Goal: Task Accomplishment & Management: Manage account settings

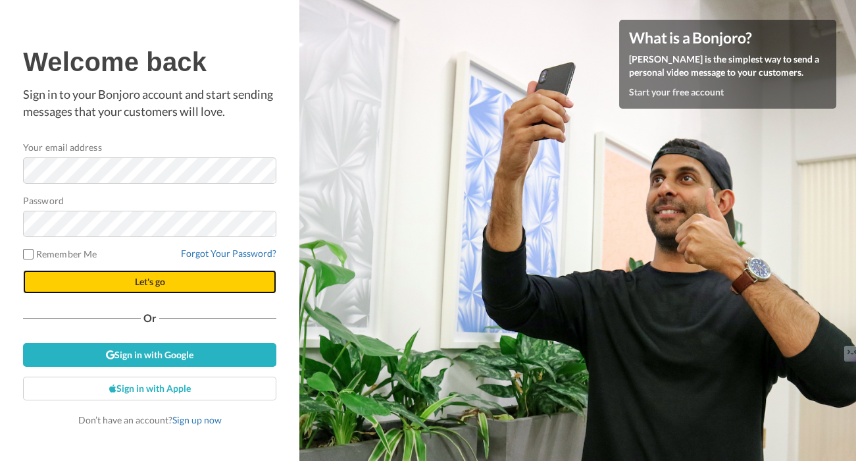
click at [139, 276] on span "Let's go" at bounding box center [150, 281] width 30 height 11
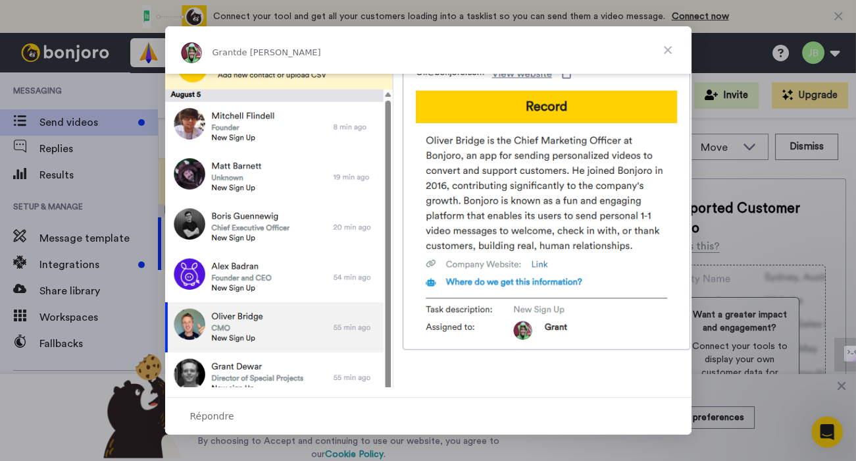
scroll to position [563, 0]
click at [664, 53] on span "Fermer" at bounding box center [667, 49] width 47 height 47
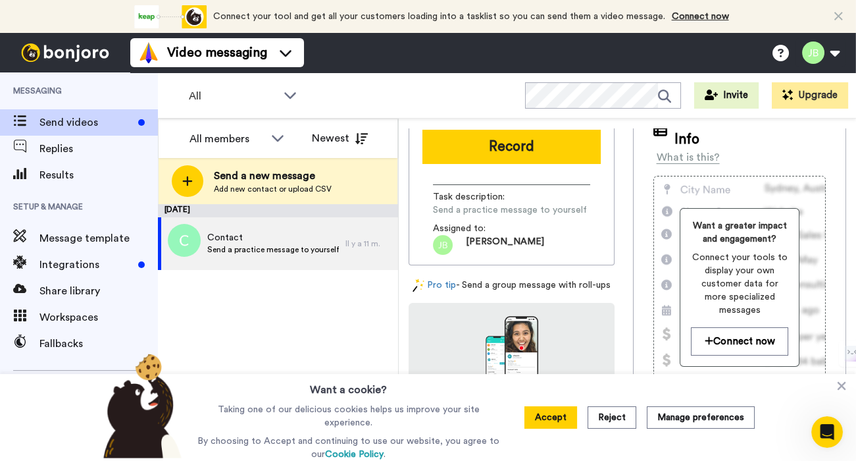
scroll to position [90, 0]
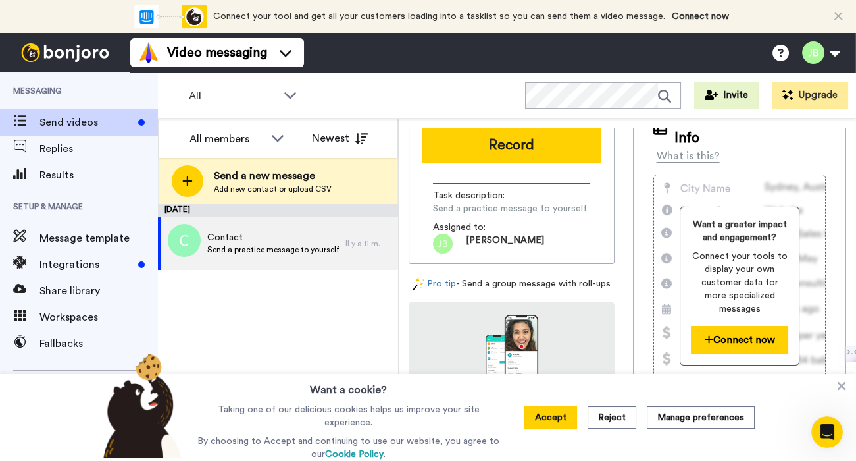
click at [714, 326] on button "Connect now" at bounding box center [739, 340] width 97 height 28
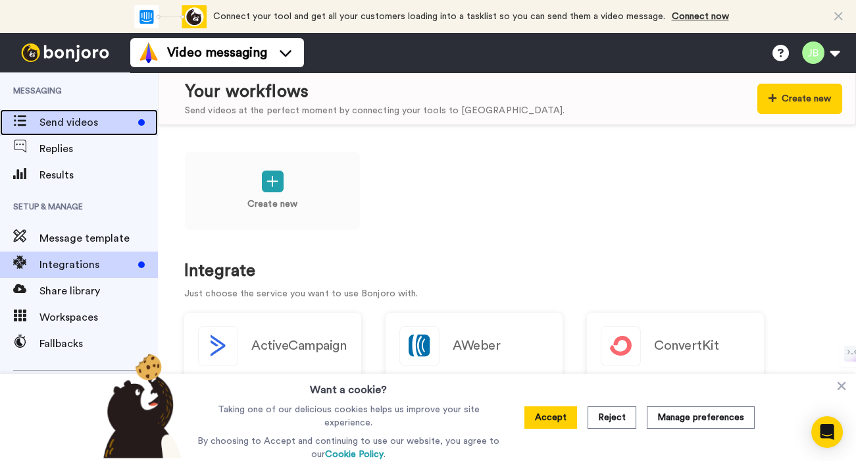
click at [93, 126] on span "Send videos" at bounding box center [85, 123] width 93 height 16
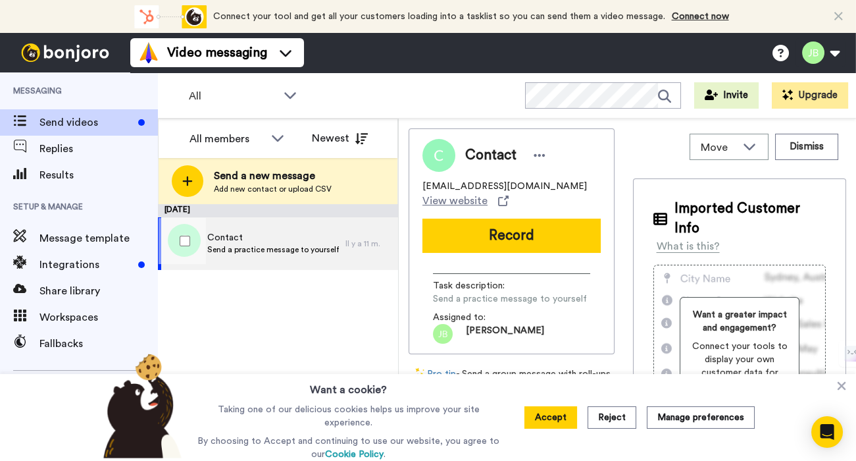
click at [207, 243] on span "Contact" at bounding box center [273, 237] width 132 height 13
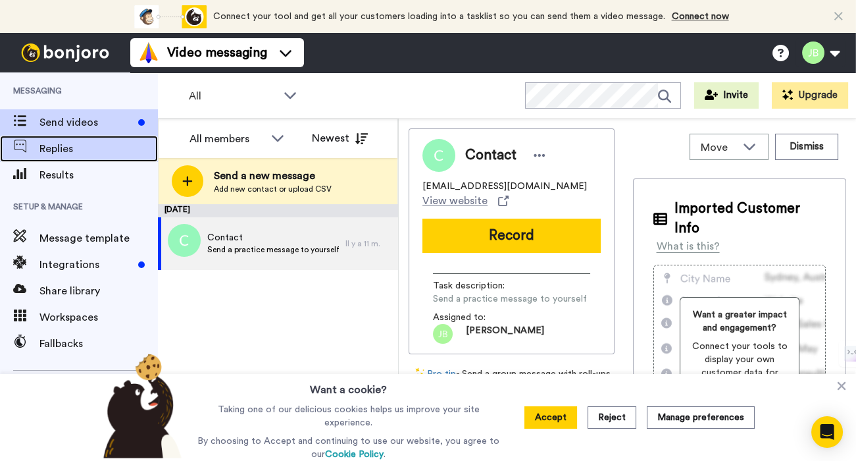
click at [34, 145] on span at bounding box center [19, 148] width 39 height 13
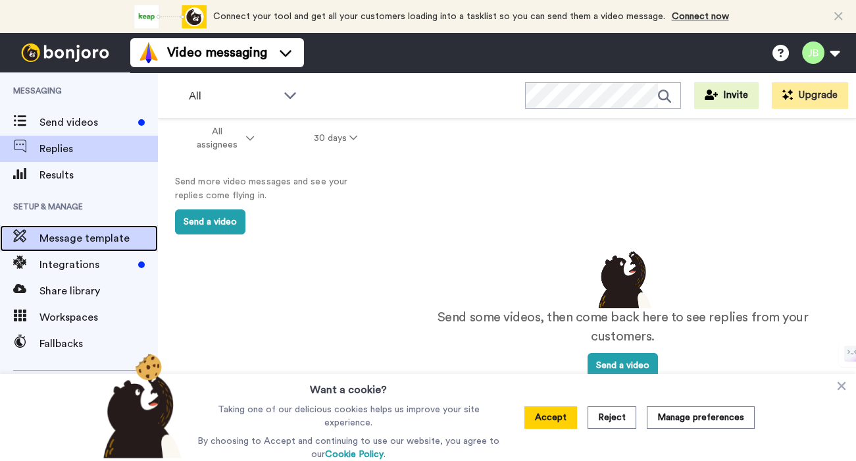
click at [73, 248] on div "Message template" at bounding box center [79, 238] width 158 height 26
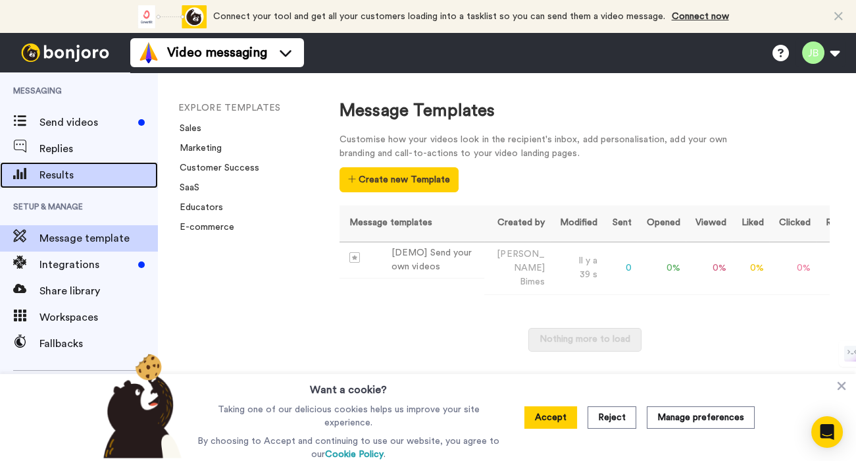
click at [49, 167] on div "Results" at bounding box center [79, 175] width 158 height 26
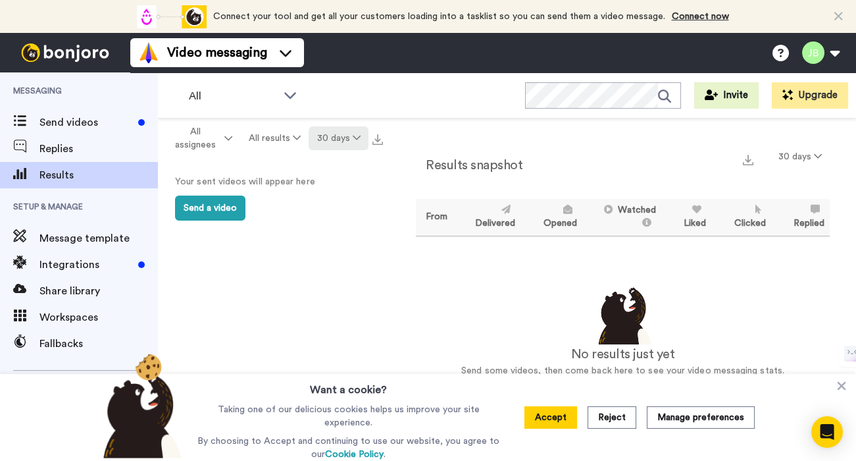
click at [328, 138] on button "30 days" at bounding box center [339, 138] width 60 height 24
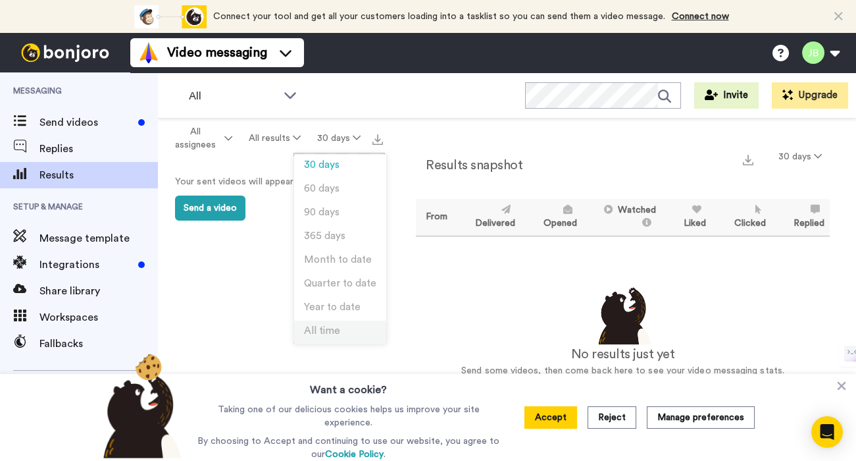
click at [325, 321] on li "All time" at bounding box center [340, 333] width 92 height 24
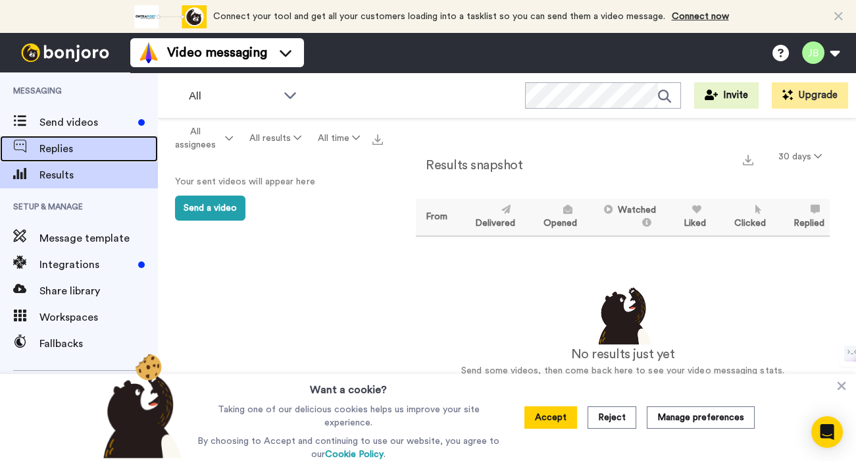
click at [98, 157] on div "Replies" at bounding box center [79, 149] width 158 height 26
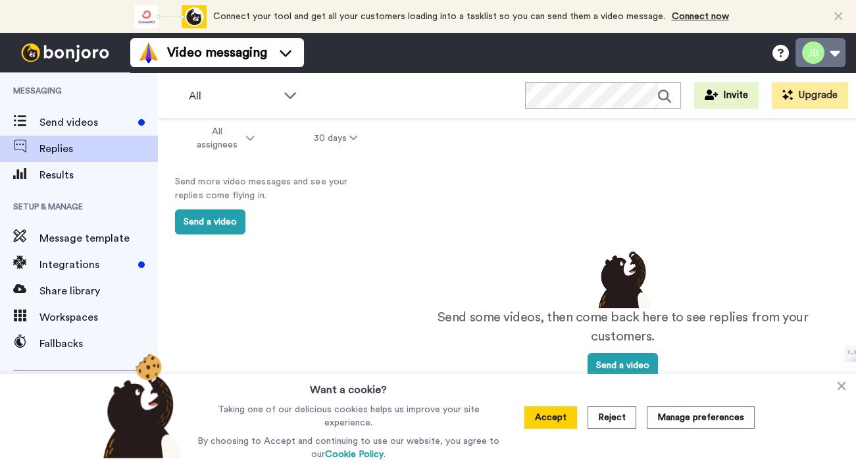
click at [813, 55] on button at bounding box center [821, 52] width 50 height 29
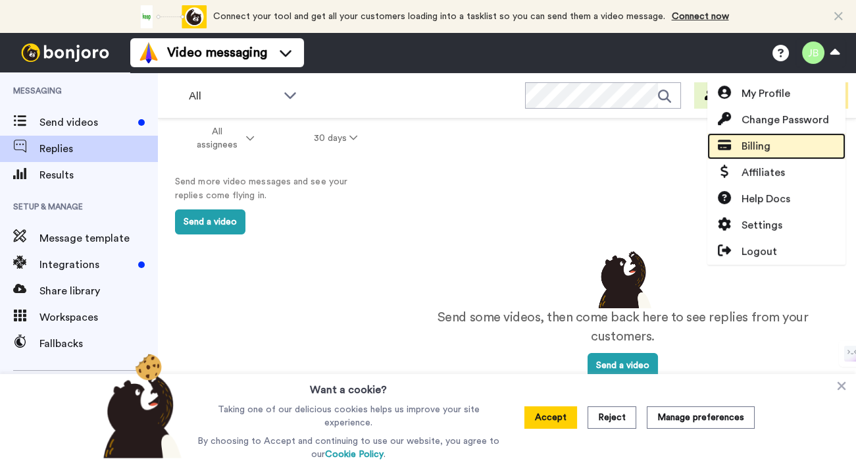
click at [762, 144] on span "Billing" at bounding box center [756, 146] width 29 height 16
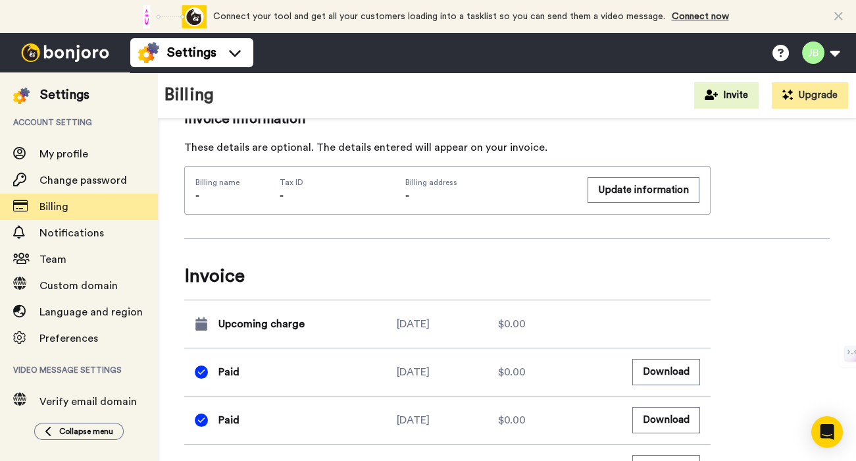
scroll to position [445, 0]
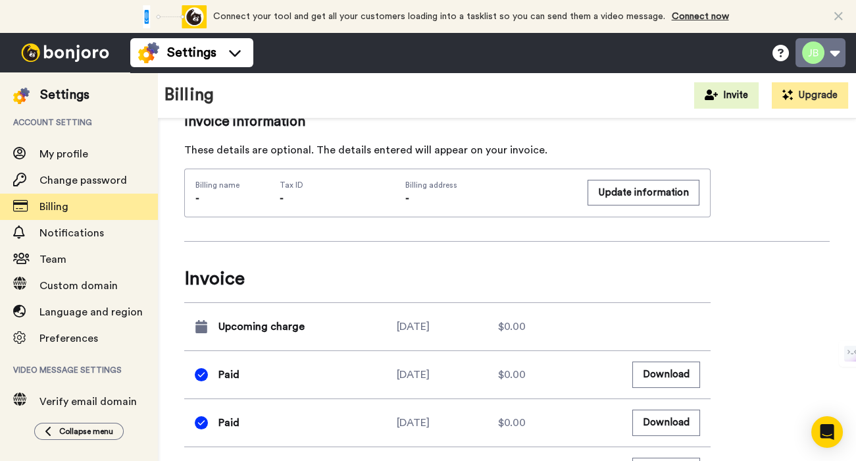
click at [835, 64] on button at bounding box center [821, 52] width 50 height 29
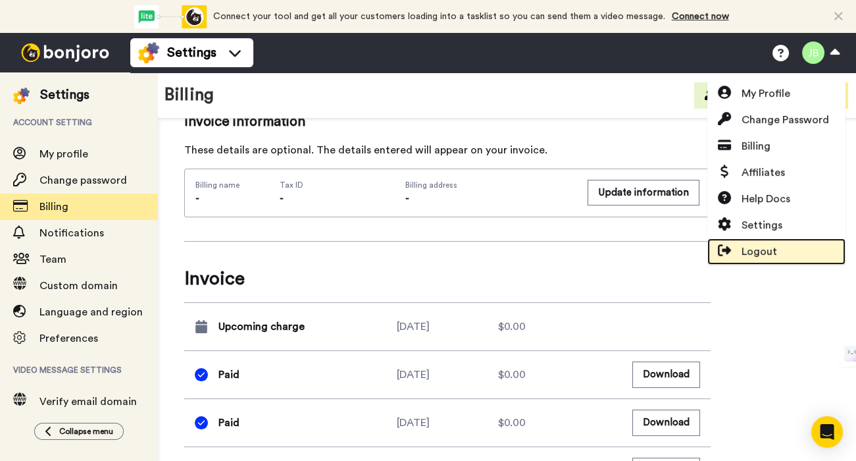
click at [739, 240] on link "Logout" at bounding box center [777, 251] width 138 height 26
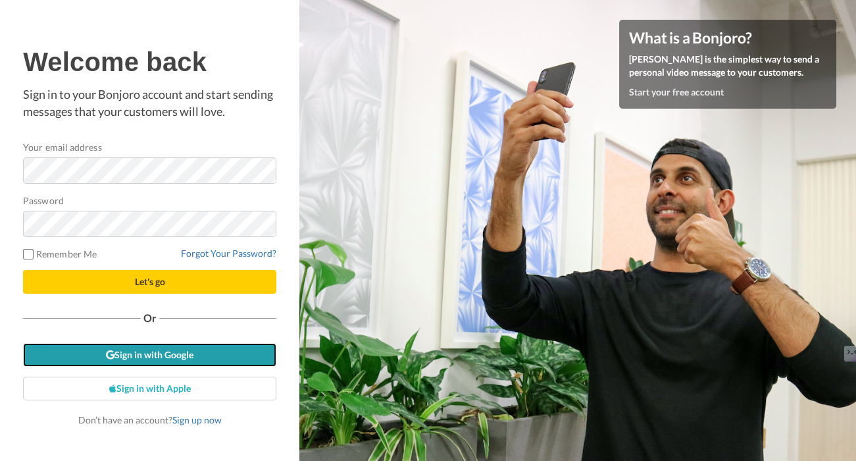
click at [130, 355] on link "Sign in with Google" at bounding box center [149, 355] width 253 height 24
